Goal: Task Accomplishment & Management: Manage account settings

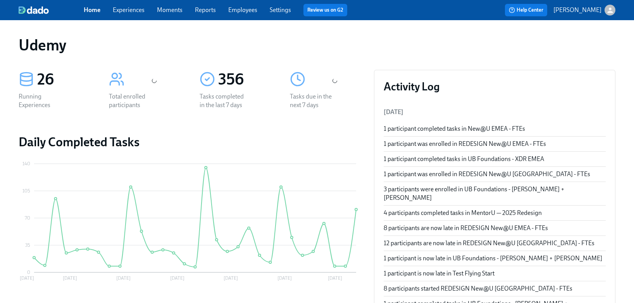
click at [135, 12] on link "Experiences" at bounding box center [129, 9] width 32 height 7
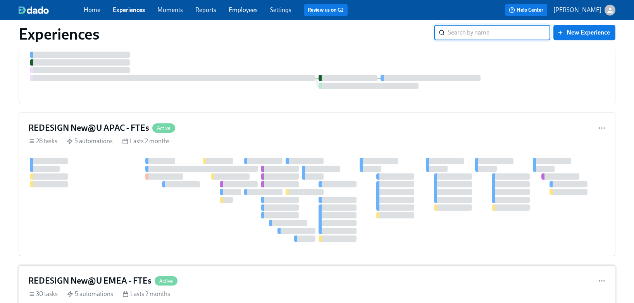
scroll to position [496, 0]
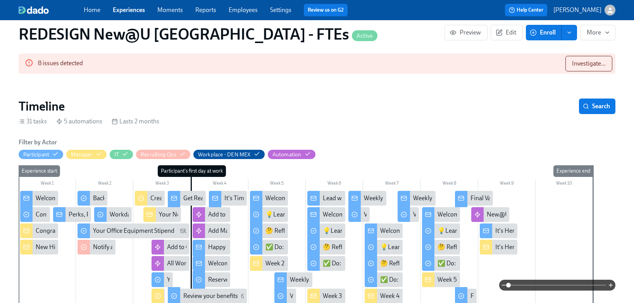
scroll to position [232, 0]
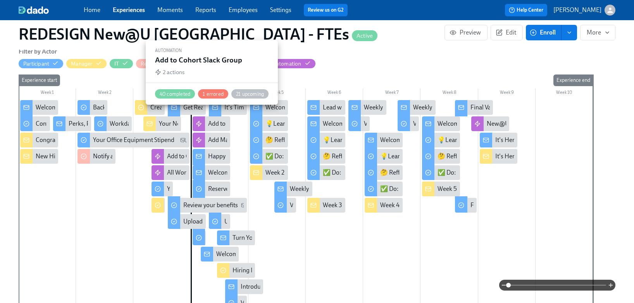
click at [216, 119] on div "Add to Cohort Slack Group" at bounding box center [243, 123] width 70 height 9
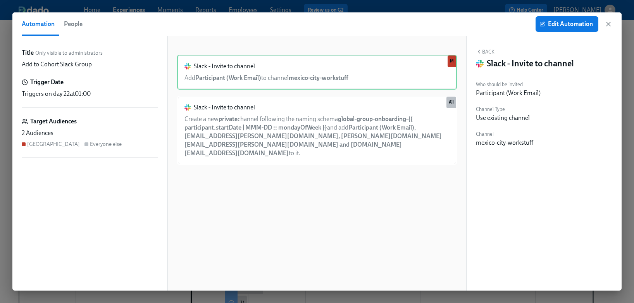
scroll to position [0, 6485]
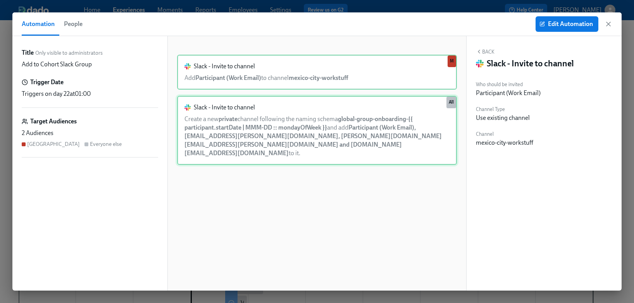
click at [362, 122] on div "Slack - Invite to channel Create a new private channel following the naming sch…" at bounding box center [317, 130] width 280 height 69
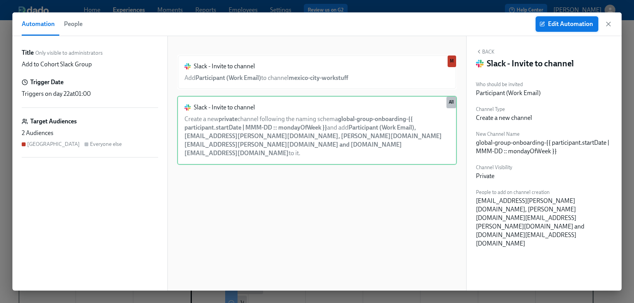
click at [570, 26] on span "Edit Automation" at bounding box center [567, 24] width 52 height 8
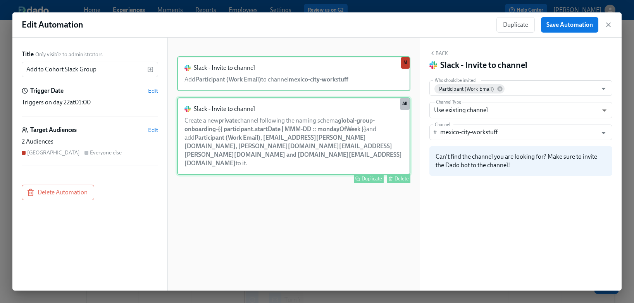
click at [246, 123] on div "Slack - Invite to channel Create a new private channel following the naming sch…" at bounding box center [293, 135] width 233 height 77
type input "NEW"
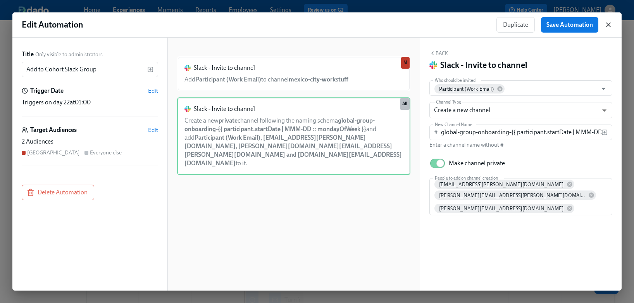
click at [608, 23] on icon "button" at bounding box center [608, 25] width 8 height 8
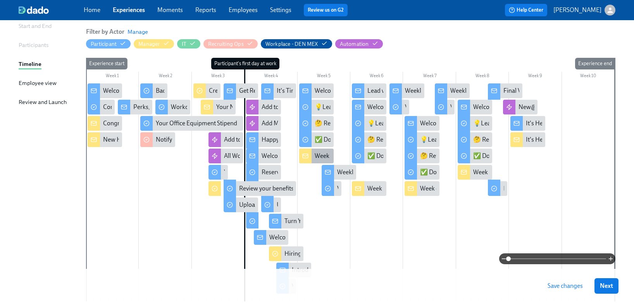
scroll to position [89, 0]
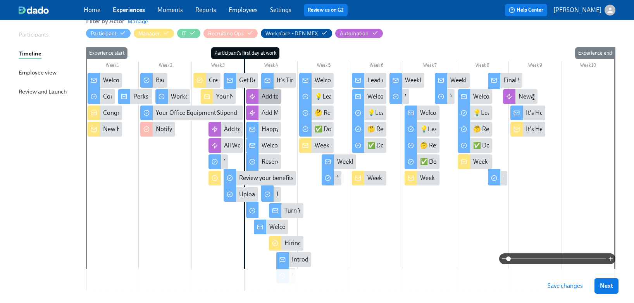
click at [265, 99] on div "Add to Cohort Slack Group" at bounding box center [296, 96] width 70 height 9
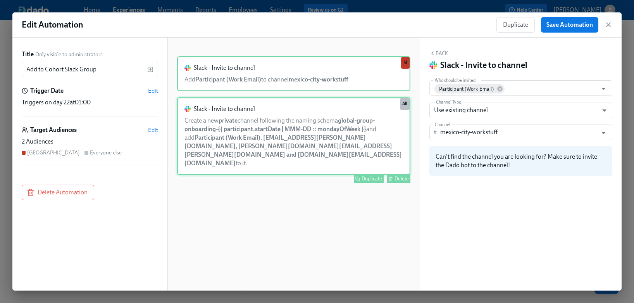
click at [311, 132] on div "Slack - Invite to channel Create a new private channel following the naming sch…" at bounding box center [293, 135] width 233 height 77
type input "NEW"
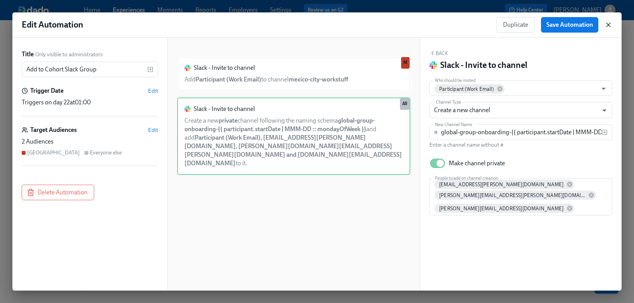
click at [607, 27] on icon "button" at bounding box center [608, 25] width 8 height 8
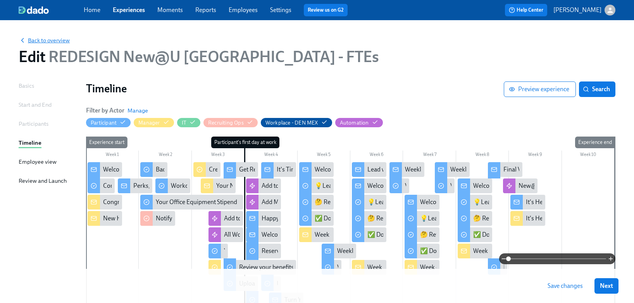
click at [57, 42] on span "Back to overview" at bounding box center [44, 40] width 51 height 8
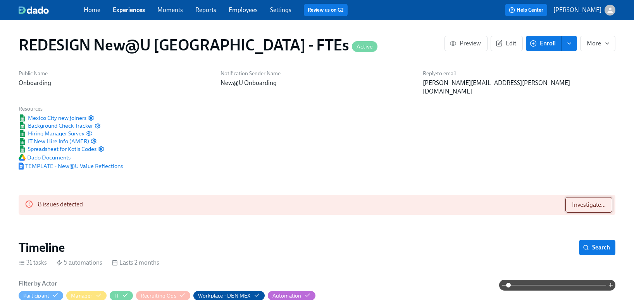
scroll to position [0, 6485]
click at [592, 201] on span "Investigate..." at bounding box center [589, 205] width 34 height 8
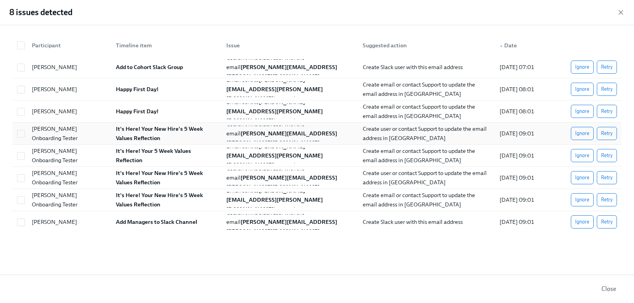
drag, startPoint x: 19, startPoint y: 131, endPoint x: 19, endPoint y: 140, distance: 8.5
click at [19, 131] on input "checkbox" at bounding box center [20, 133] width 7 height 7
checkbox input "true"
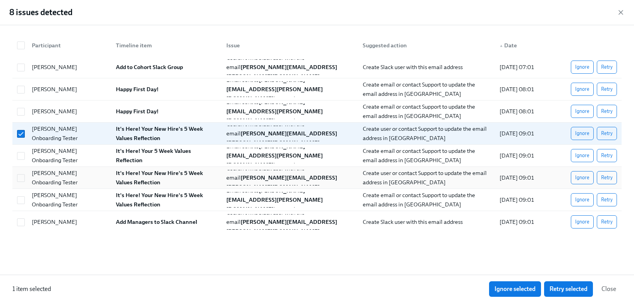
drag, startPoint x: 20, startPoint y: 158, endPoint x: 22, endPoint y: 168, distance: 10.3
click at [20, 158] on input "checkbox" at bounding box center [20, 155] width 7 height 7
checkbox input "true"
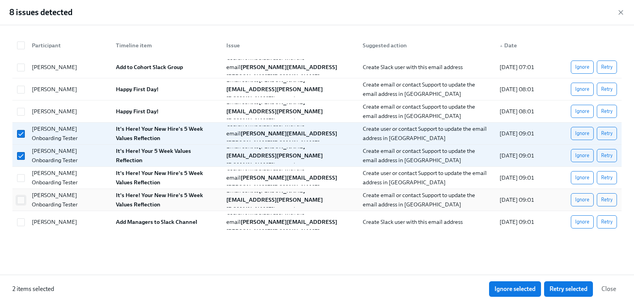
drag, startPoint x: 22, startPoint y: 181, endPoint x: 21, endPoint y: 197, distance: 16.3
click at [22, 181] on input "checkbox" at bounding box center [20, 177] width 7 height 7
checkbox input "true"
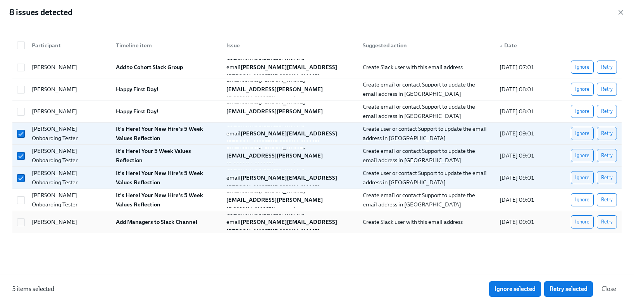
drag, startPoint x: 21, startPoint y: 198, endPoint x: 267, endPoint y: 232, distance: 248.3
click at [21, 198] on input "checkbox" at bounding box center [20, 199] width 7 height 7
checkbox input "true"
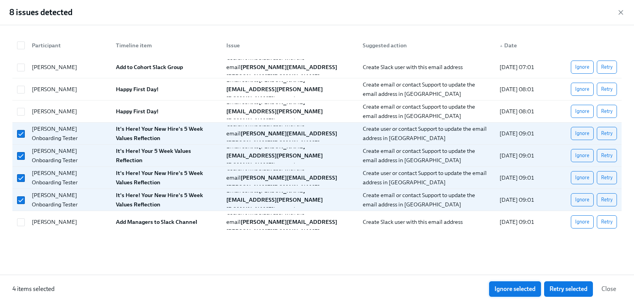
click at [515, 287] on span "Ignore selected" at bounding box center [514, 289] width 41 height 8
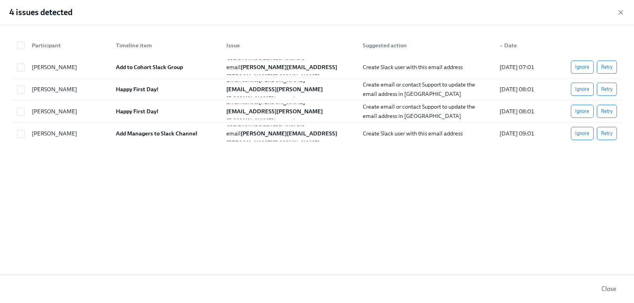
scroll to position [0, 11762]
click at [621, 11] on icon "button" at bounding box center [621, 12] width 4 height 4
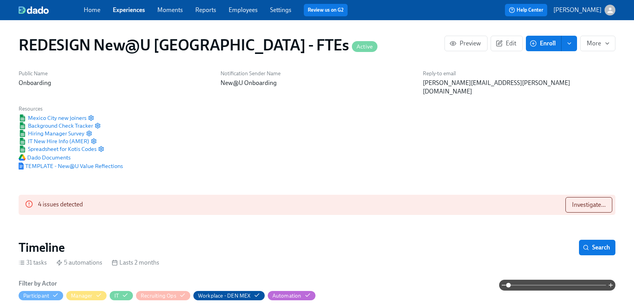
click at [132, 12] on link "Experiences" at bounding box center [129, 9] width 32 height 7
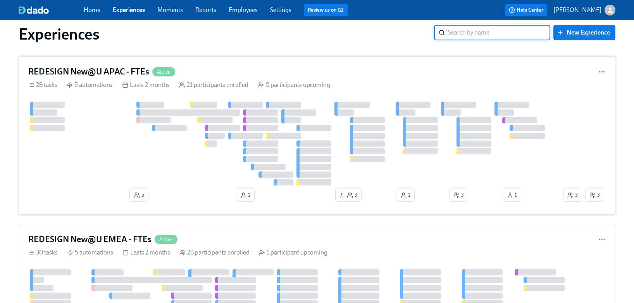
scroll to position [423, 0]
click at [254, 62] on div "REDESIGN New@U APAC - FTEs Active 28 tasks 5 automations Lasts 2 months 21 part…" at bounding box center [317, 135] width 597 height 158
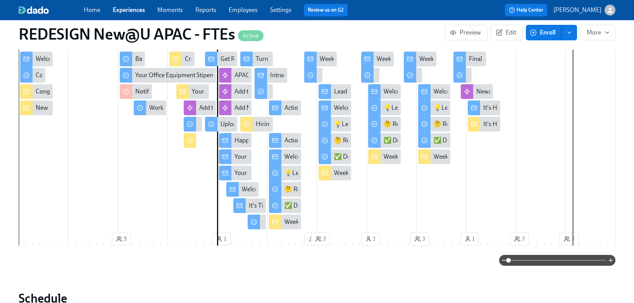
scroll to position [253, 0]
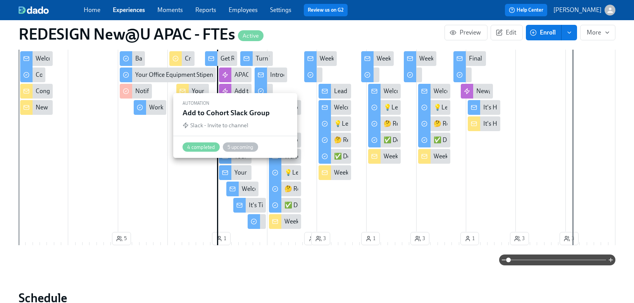
click at [236, 87] on div "Add to Cohort Slack Group" at bounding box center [269, 91] width 70 height 9
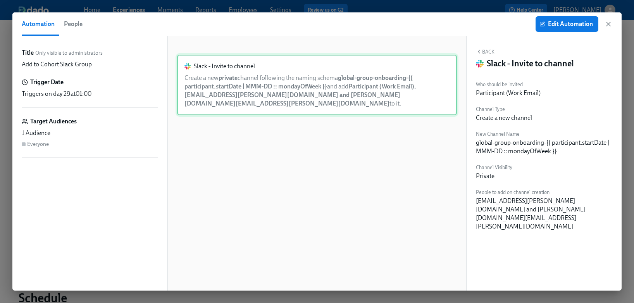
click at [328, 84] on div "Slack - Invite to channel Create a new private channel following the naming sch…" at bounding box center [317, 85] width 280 height 60
click at [568, 28] on span "Edit Automation" at bounding box center [567, 24] width 52 height 8
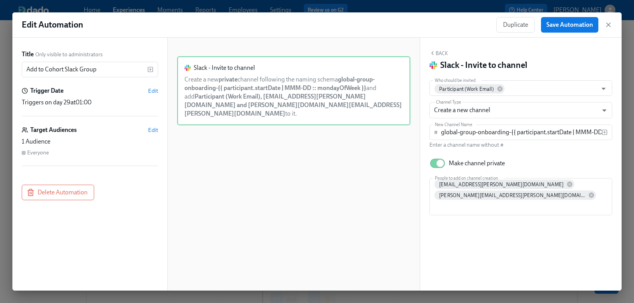
click at [607, 28] on icon "button" at bounding box center [608, 25] width 8 height 8
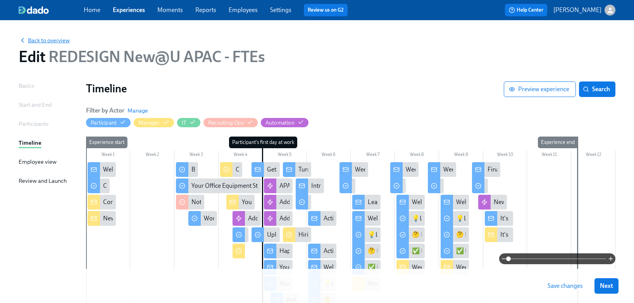
click at [37, 40] on span "Back to overview" at bounding box center [44, 40] width 51 height 8
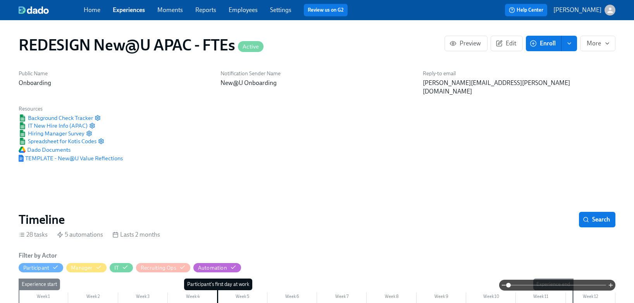
scroll to position [0, 6192]
click at [132, 10] on link "Experiences" at bounding box center [129, 9] width 32 height 7
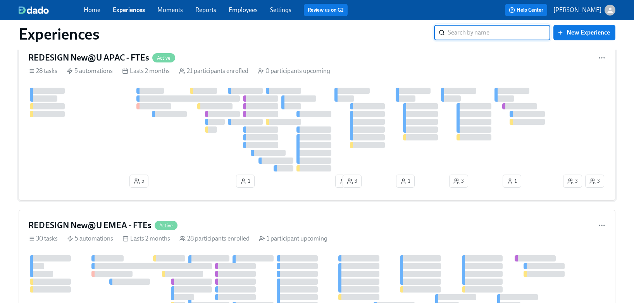
scroll to position [437, 0]
click at [194, 146] on div at bounding box center [294, 129] width 533 height 84
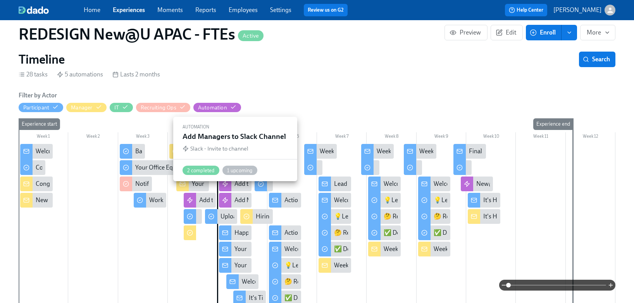
scroll to position [0, 6240]
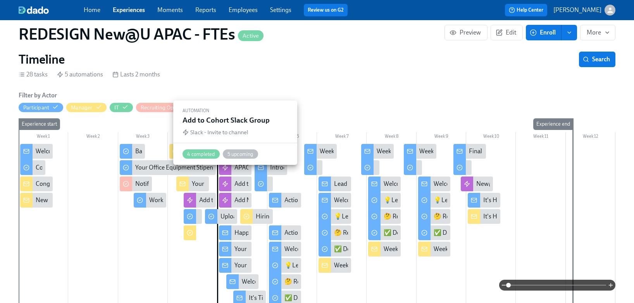
click at [235, 179] on div "Add to Cohort Slack Group" at bounding box center [269, 183] width 70 height 9
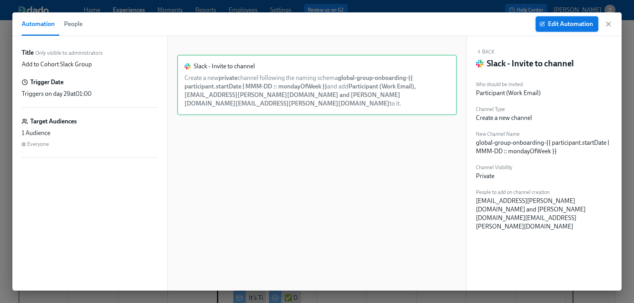
click at [586, 22] on span "Edit Automation" at bounding box center [567, 24] width 52 height 8
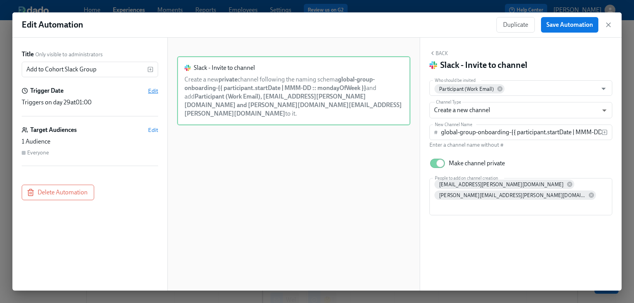
click at [154, 90] on span "Edit" at bounding box center [153, 91] width 10 height 8
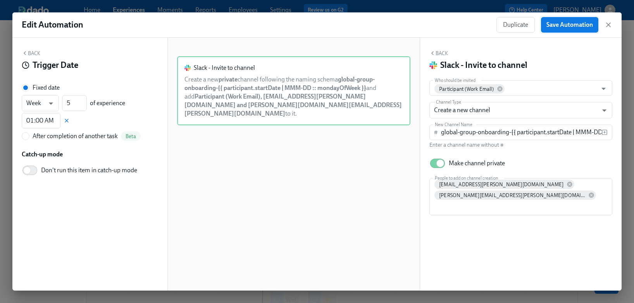
click at [553, 27] on span "Save Automation" at bounding box center [569, 25] width 46 height 8
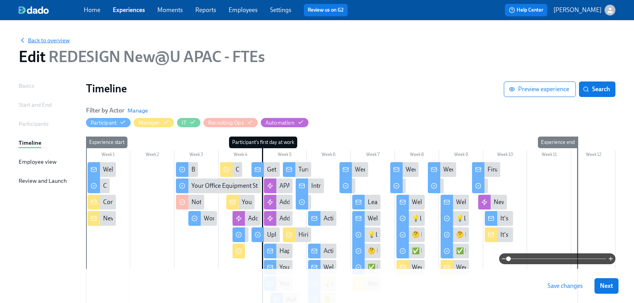
click at [42, 40] on span "Back to overview" at bounding box center [44, 40] width 51 height 8
click at [559, 288] on span "Save changes" at bounding box center [564, 286] width 35 height 8
click at [561, 284] on span "Save changes" at bounding box center [564, 286] width 35 height 8
click at [52, 40] on span "Back to overview" at bounding box center [44, 40] width 51 height 8
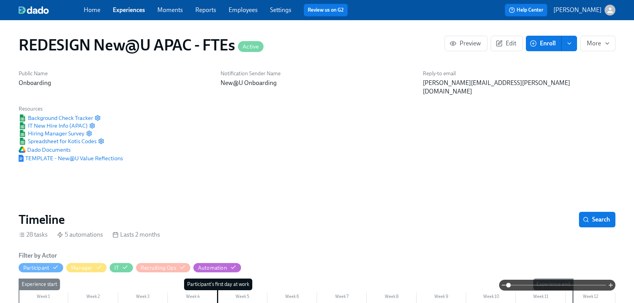
scroll to position [0, 6239]
click at [130, 13] on link "Experiences" at bounding box center [129, 9] width 32 height 7
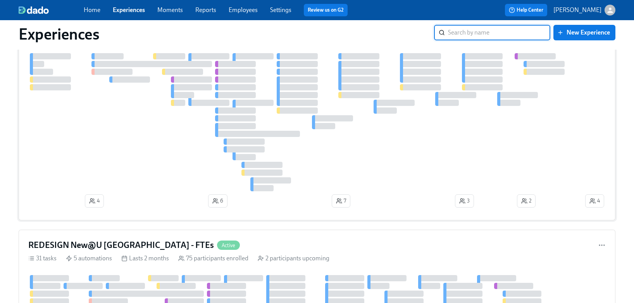
scroll to position [643, 0]
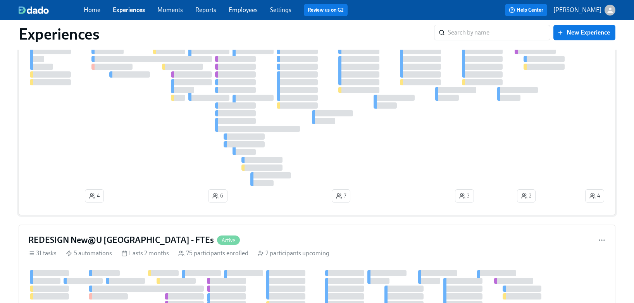
click at [153, 145] on div at bounding box center [305, 117] width 555 height 138
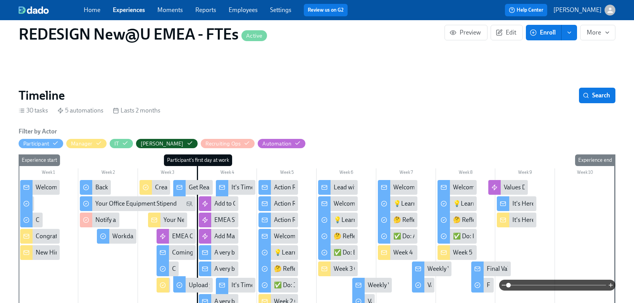
scroll to position [0, 4649]
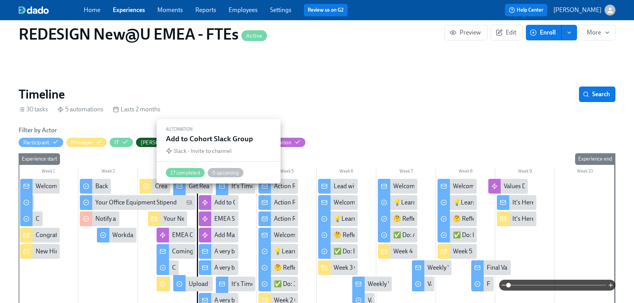
click at [220, 198] on div "Add to Cohort Slack Group" at bounding box center [249, 202] width 70 height 9
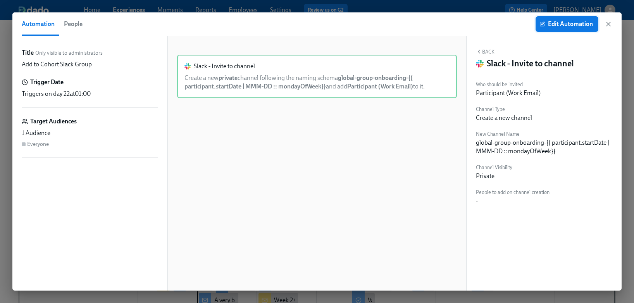
click at [580, 22] on span "Edit Automation" at bounding box center [567, 24] width 52 height 8
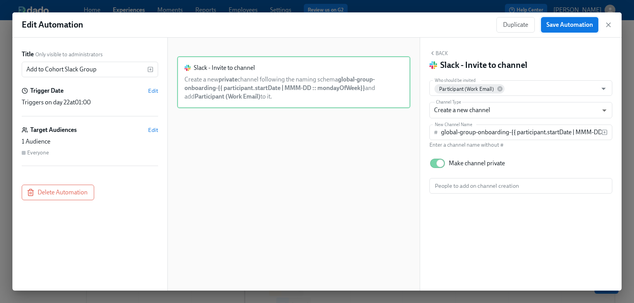
drag, startPoint x: 580, startPoint y: 22, endPoint x: 572, endPoint y: 24, distance: 8.0
click at [572, 24] on span "Save Automation" at bounding box center [569, 25] width 46 height 8
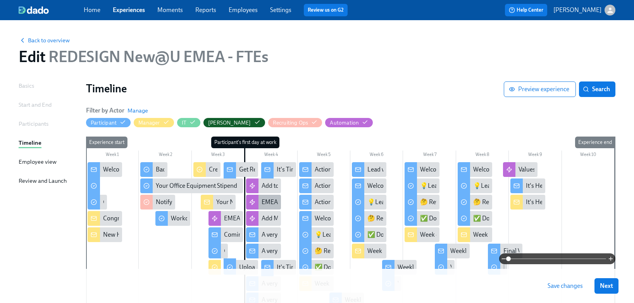
click at [265, 205] on div "EMEA Slack Channels" at bounding box center [289, 202] width 57 height 9
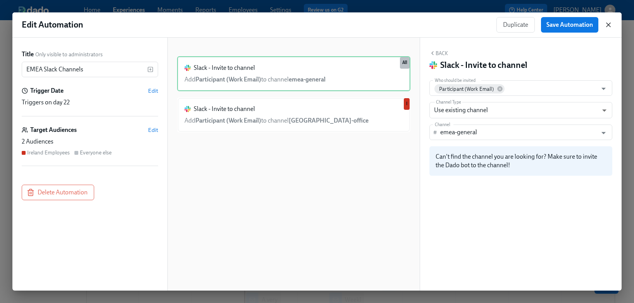
click at [607, 27] on icon "button" at bounding box center [608, 25] width 8 height 8
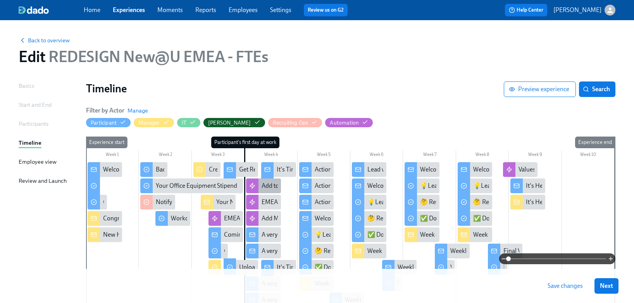
click at [263, 189] on div "Add to Cohort Slack Group" at bounding box center [296, 185] width 70 height 9
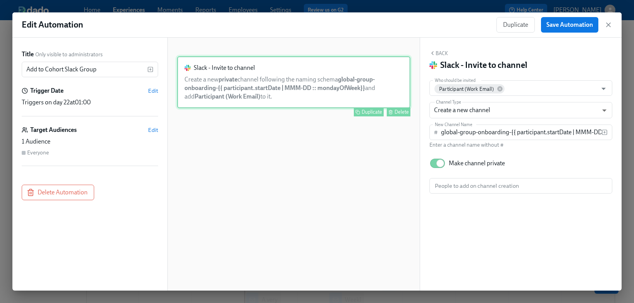
click at [341, 86] on div "Slack - Invite to channel Create a new private channel following the naming sch…" at bounding box center [293, 82] width 233 height 52
click at [489, 131] on input "global-group-onboarding-{{ participant.startDate | MMM-DD :: mondayOfWeek}}" at bounding box center [521, 131] width 160 height 15
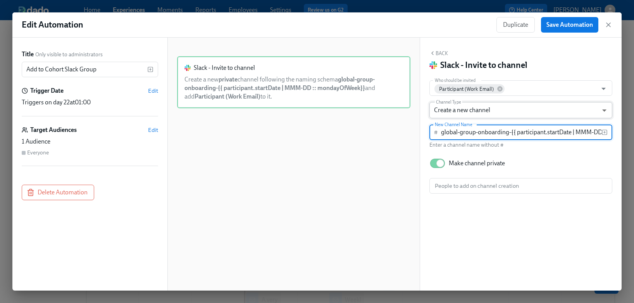
click at [491, 111] on body "Home Experiences Moments Reports Employees Settings Review us on G2 Help Center…" at bounding box center [317, 264] width 634 height 528
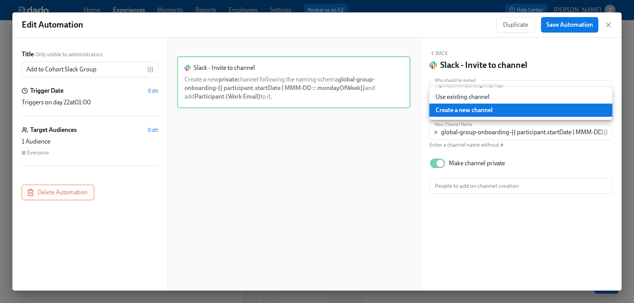
click at [488, 110] on li "Create a new channel" at bounding box center [520, 109] width 183 height 13
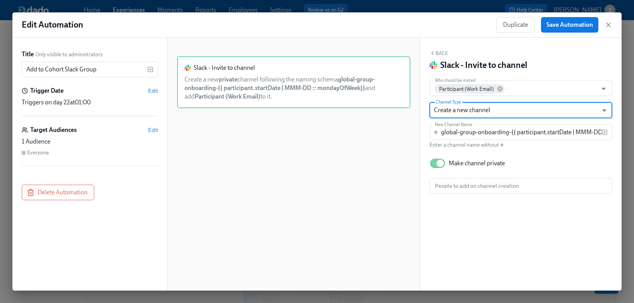
click at [475, 106] on body "Home Experiences Moments Reports Employees Settings Review us on G2 Help Center…" at bounding box center [317, 264] width 634 height 528
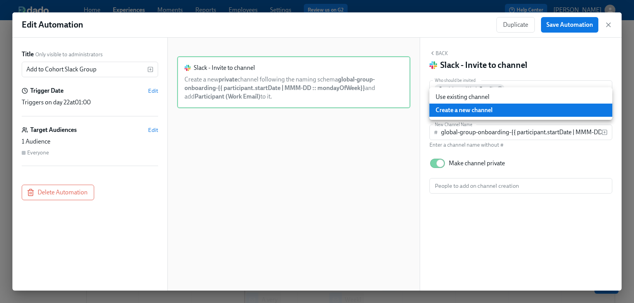
click at [470, 107] on li "Create a new channel" at bounding box center [520, 109] width 183 height 13
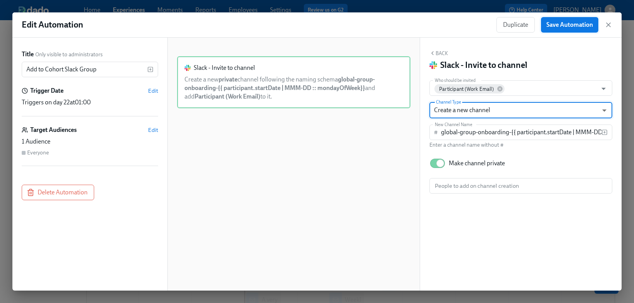
click at [585, 26] on span "Save Automation" at bounding box center [569, 25] width 46 height 8
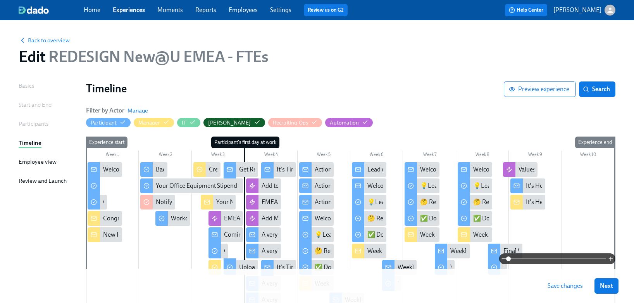
click at [559, 286] on span "Save changes" at bounding box center [564, 286] width 35 height 8
click at [60, 42] on span "Back to overview" at bounding box center [44, 40] width 51 height 8
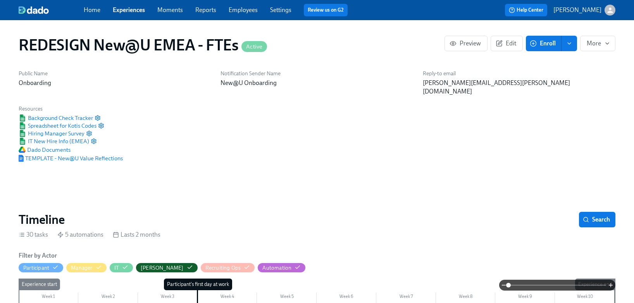
scroll to position [0, 4483]
click at [124, 9] on link "Experiences" at bounding box center [129, 9] width 32 height 7
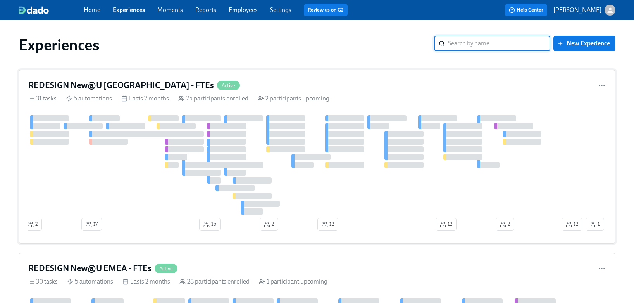
scroll to position [3, 0]
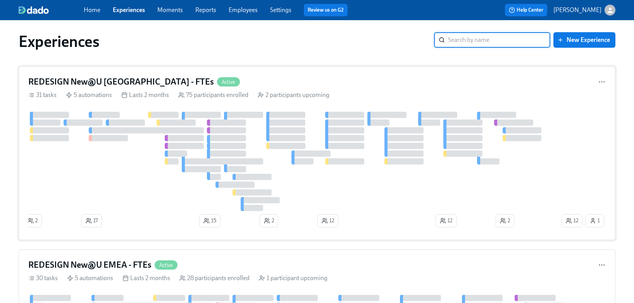
click at [141, 162] on div at bounding box center [294, 161] width 532 height 99
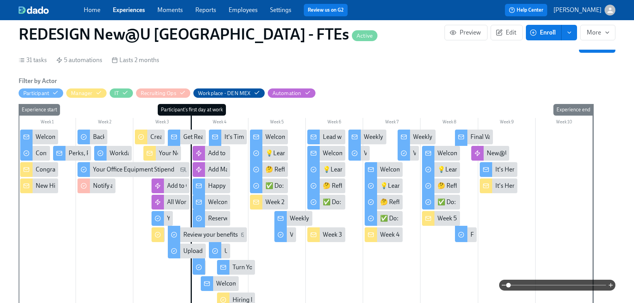
scroll to position [0, 11762]
